Goal: Information Seeking & Learning: Learn about a topic

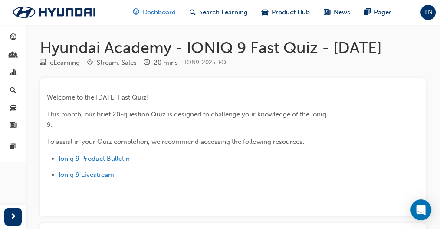
click at [146, 10] on span "Dashboard" at bounding box center [159, 12] width 33 height 10
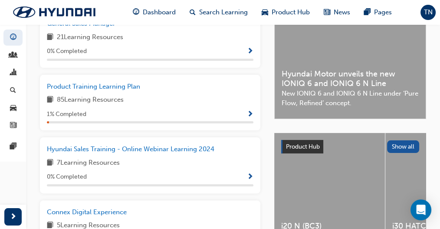
scroll to position [79, 0]
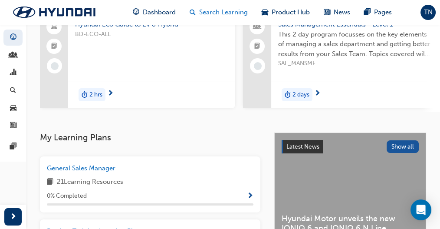
click at [214, 13] on span "Search Learning" at bounding box center [223, 12] width 49 height 10
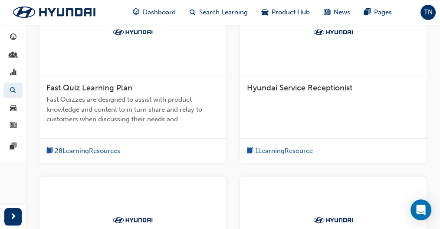
scroll to position [231, 0]
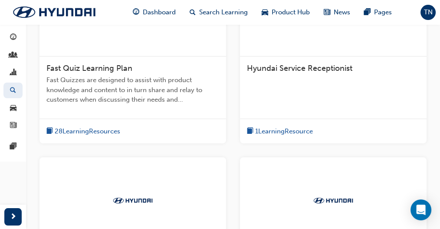
click at [111, 131] on span "28 Learning Resources" at bounding box center [88, 131] width 66 height 10
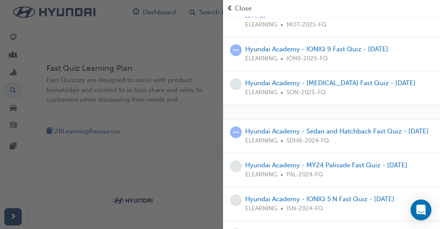
scroll to position [87, 0]
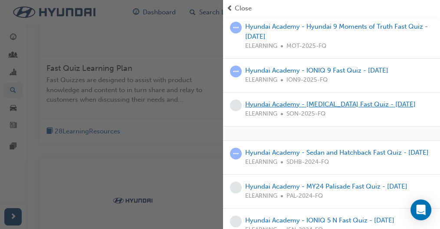
click at [317, 105] on link "Hyundai Academy - [MEDICAL_DATA] Fast Quiz - [DATE]" at bounding box center [330, 104] width 171 height 8
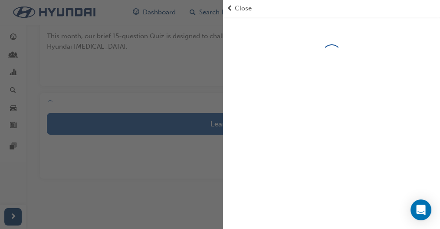
scroll to position [115, 0]
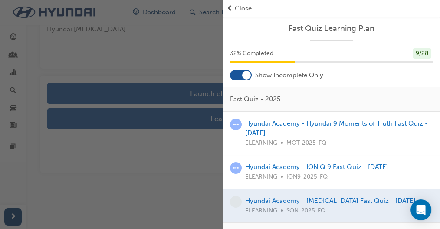
click at [245, 10] on span "Close" at bounding box center [243, 8] width 17 height 10
click at [232, 8] on span "prev-icon" at bounding box center [230, 8] width 7 height 10
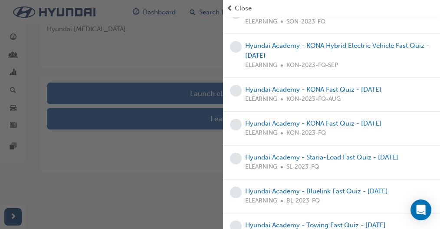
scroll to position [445, 0]
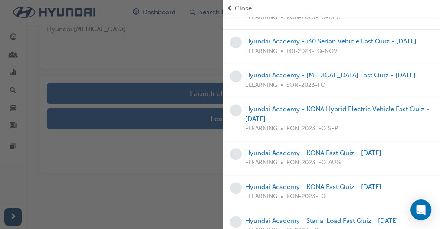
click at [199, 71] on div "button" at bounding box center [111, 114] width 223 height 229
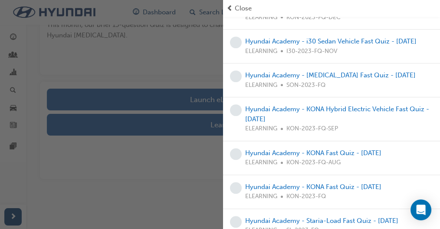
scroll to position [0, 0]
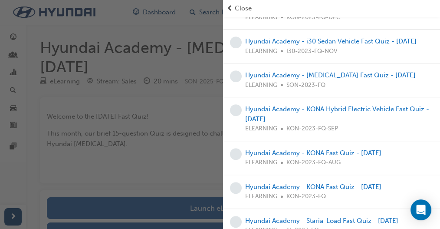
click at [155, 42] on div "button" at bounding box center [111, 114] width 223 height 229
click at [134, 212] on div "button" at bounding box center [111, 114] width 223 height 229
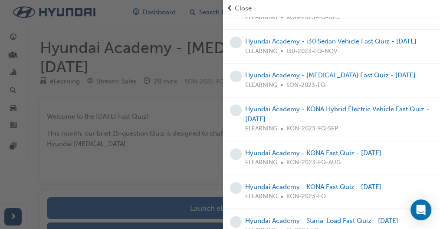
click at [134, 212] on div "button" at bounding box center [111, 114] width 223 height 229
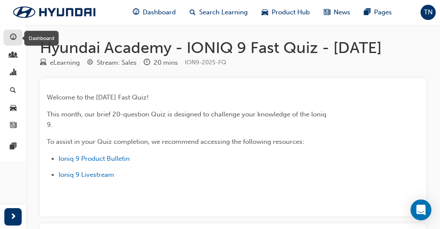
click at [17, 37] on div "button" at bounding box center [13, 37] width 10 height 11
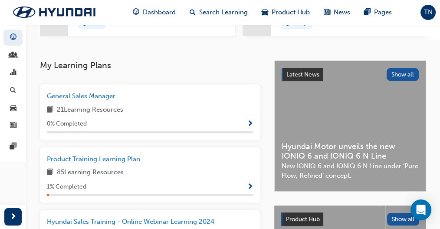
scroll to position [174, 0]
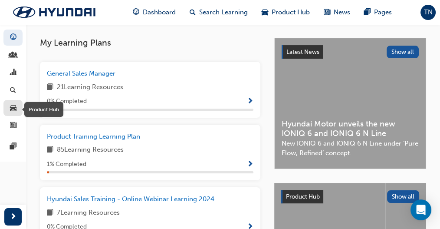
click at [11, 109] on span "car-icon" at bounding box center [13, 108] width 7 height 8
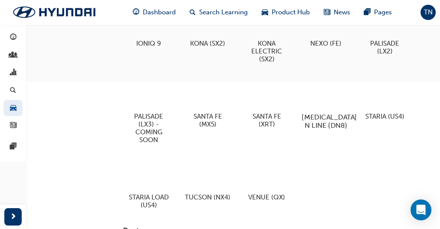
scroll to position [202, 0]
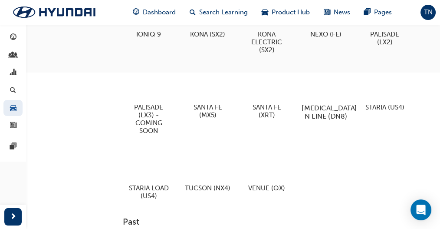
click at [325, 90] on div at bounding box center [326, 83] width 48 height 34
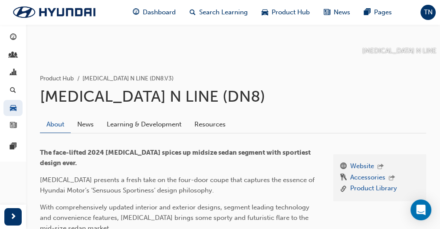
scroll to position [116, 0]
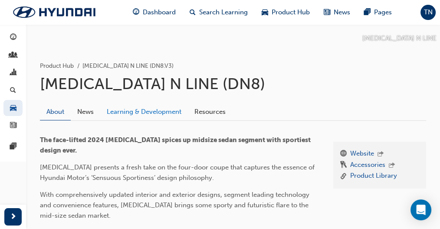
click at [155, 113] on link "Learning & Development" at bounding box center [144, 112] width 88 height 17
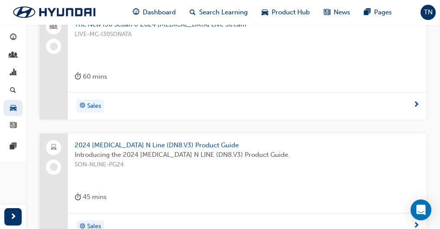
scroll to position [101, 0]
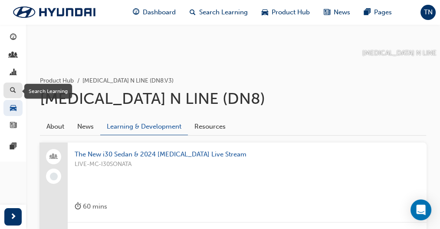
click at [17, 86] on div "button" at bounding box center [13, 90] width 10 height 11
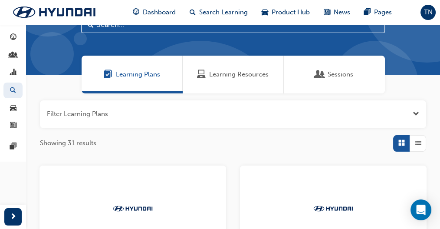
scroll to position [145, 0]
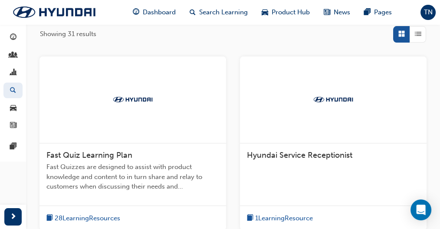
click at [132, 101] on img at bounding box center [133, 99] width 48 height 9
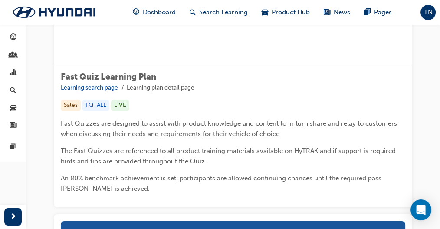
scroll to position [116, 0]
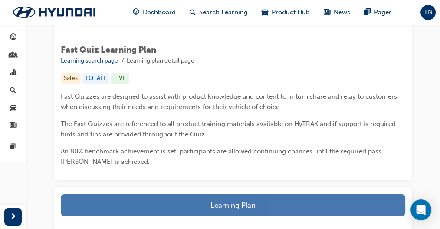
click at [181, 198] on button "Learning Plan" at bounding box center [233, 205] width 345 height 22
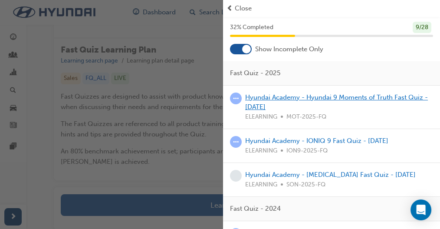
scroll to position [58, 0]
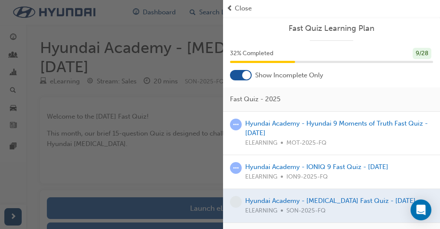
click at [246, 10] on span "Close" at bounding box center [243, 8] width 17 height 10
click at [142, 90] on div "button" at bounding box center [111, 114] width 223 height 229
drag, startPoint x: 143, startPoint y: 109, endPoint x: 148, endPoint y: 119, distance: 12.0
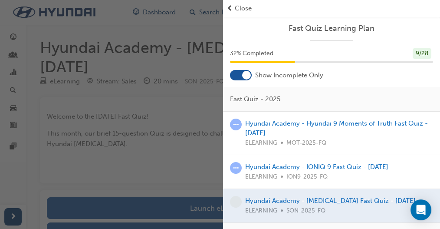
click at [145, 115] on div "button" at bounding box center [111, 114] width 223 height 229
click at [153, 130] on div "button" at bounding box center [111, 114] width 223 height 229
click at [150, 155] on div "button" at bounding box center [111, 114] width 223 height 229
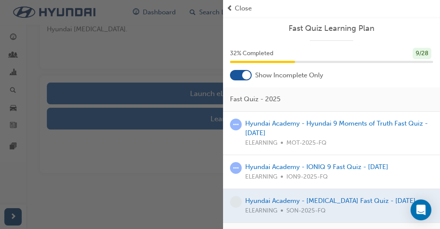
click at [246, 7] on span "Close" at bounding box center [243, 8] width 17 height 10
click at [245, 7] on span "Close" at bounding box center [243, 8] width 17 height 10
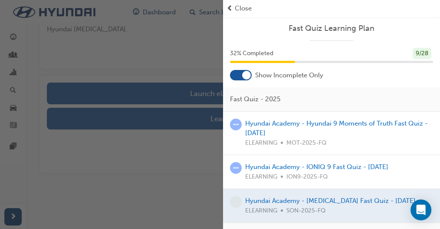
click at [231, 5] on span "prev-icon" at bounding box center [230, 8] width 7 height 10
drag, startPoint x: 270, startPoint y: 114, endPoint x: 266, endPoint y: 121, distance: 7.8
click at [269, 116] on div "Hyundai Academy - Hyundai 9 Moments of Truth Fast Quiz - July 2025 ELEARNING MO…" at bounding box center [331, 134] width 217 height 44
click at [266, 122] on link "Hyundai Academy - Hyundai 9 Moments of Truth Fast Quiz - [DATE]" at bounding box center [336, 128] width 183 height 18
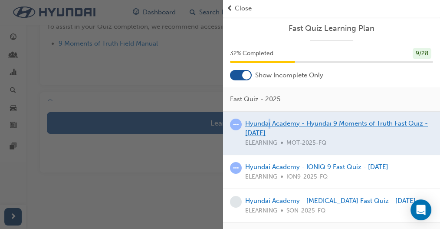
click at [266, 122] on div at bounding box center [331, 133] width 217 height 43
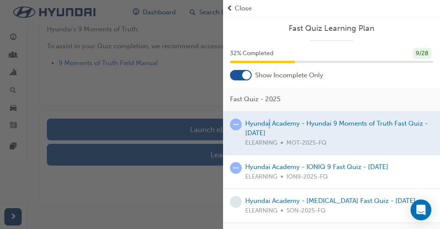
click at [207, 125] on div "button" at bounding box center [111, 114] width 223 height 229
click at [237, 75] on div at bounding box center [241, 75] width 22 height 10
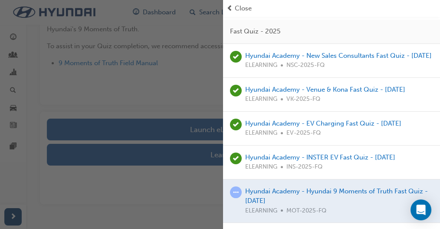
scroll to position [145, 0]
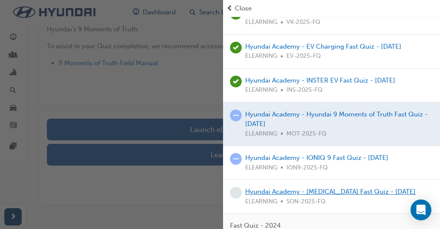
click at [275, 195] on link "Hyundai Academy - [MEDICAL_DATA] Fast Quiz - [DATE]" at bounding box center [330, 192] width 171 height 8
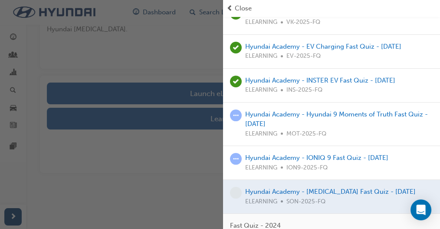
click at [195, 94] on div "button" at bounding box center [111, 114] width 223 height 229
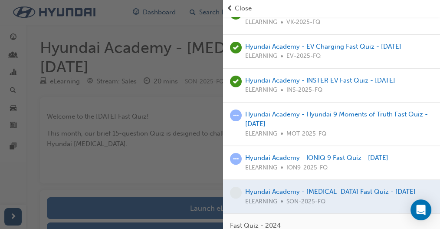
click at [227, 6] on span "prev-icon" at bounding box center [230, 8] width 7 height 10
click at [233, 6] on span "prev-icon" at bounding box center [230, 8] width 7 height 10
click at [234, 6] on div "Close" at bounding box center [332, 8] width 210 height 10
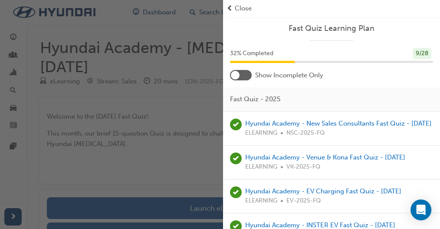
click at [240, 9] on span "Close" at bounding box center [243, 8] width 17 height 10
